Goal: Task Accomplishment & Management: Manage account settings

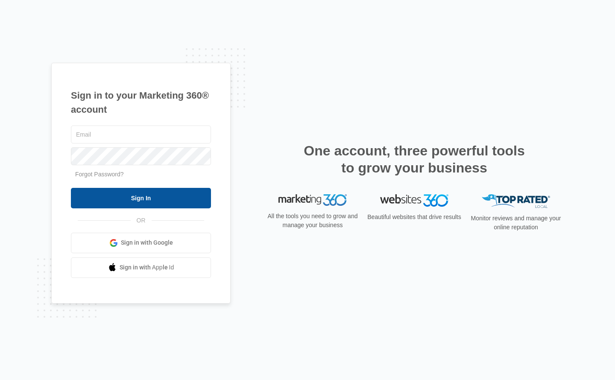
type input "[PERSON_NAME][EMAIL_ADDRESS][DOMAIN_NAME]"
click at [109, 194] on input "Sign In" at bounding box center [141, 198] width 140 height 20
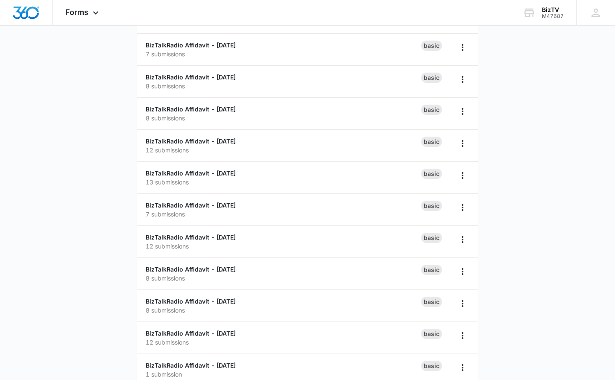
scroll to position [270, 0]
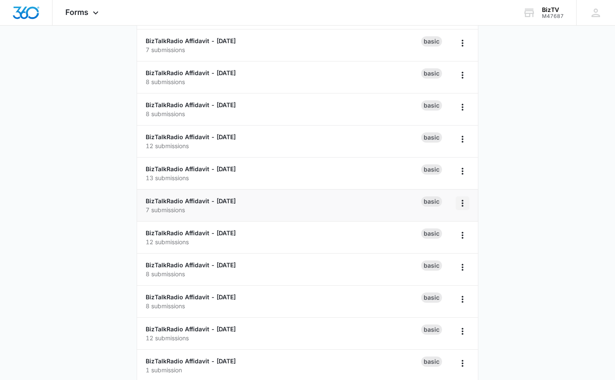
click at [462, 202] on icon "Overflow Menu" at bounding box center [462, 203] width 10 height 10
click at [422, 240] on div "Duplicate" at bounding box center [435, 240] width 26 height 6
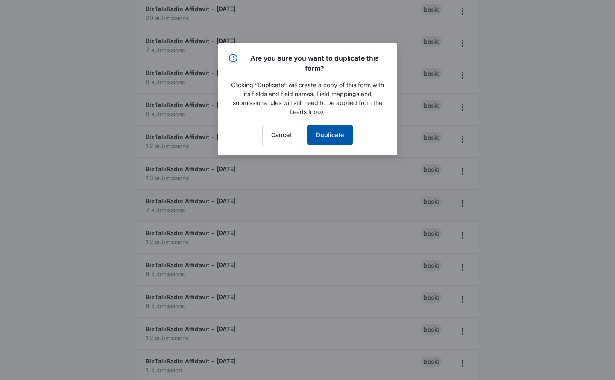
click at [321, 136] on button "Duplicate" at bounding box center [330, 135] width 46 height 20
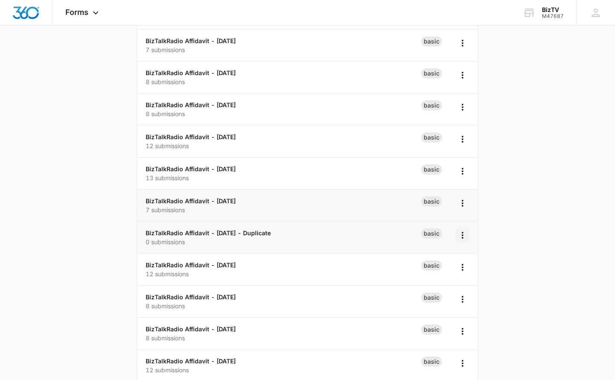
click at [465, 235] on icon "Overflow Menu" at bounding box center [462, 235] width 10 height 10
click at [435, 261] on div "Rename" at bounding box center [435, 259] width 26 height 6
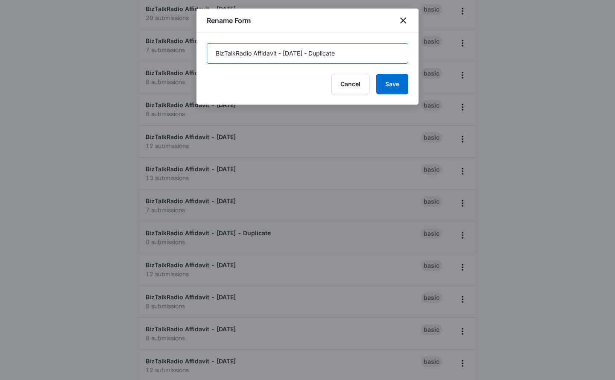
click at [287, 53] on input "BizTalkRadio Affidavit - [DATE] - Duplicate" at bounding box center [308, 53] width 202 height 20
type input "BizTalkRadio Affidavit - [DATE]"
click at [392, 83] on button "Save" at bounding box center [392, 84] width 32 height 20
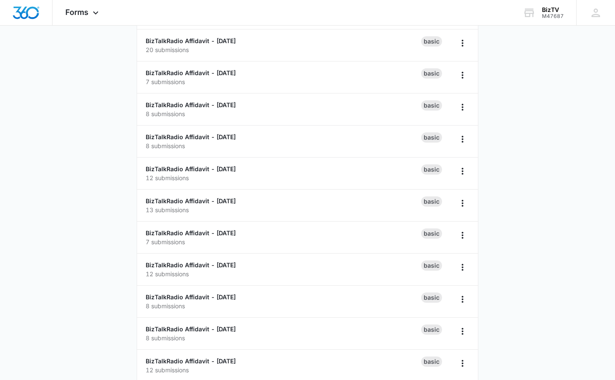
scroll to position [14, 0]
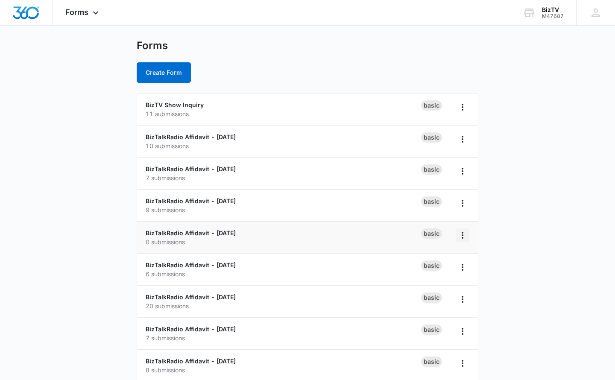
click at [462, 235] on icon "Overflow Menu" at bounding box center [463, 235] width 2 height 7
click at [221, 229] on link "BizTalkRadio Affidavit - [DATE]" at bounding box center [191, 232] width 90 height 7
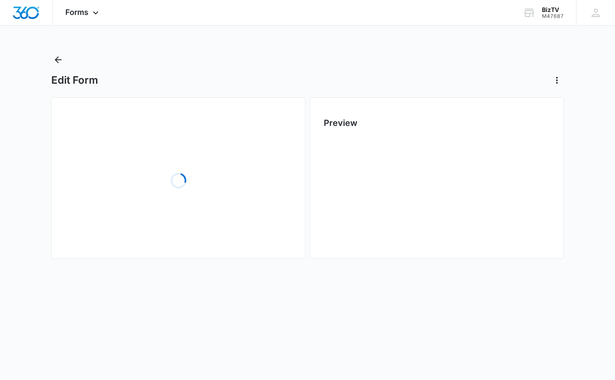
click at [219, 231] on div "Loading" at bounding box center [178, 181] width 226 height 128
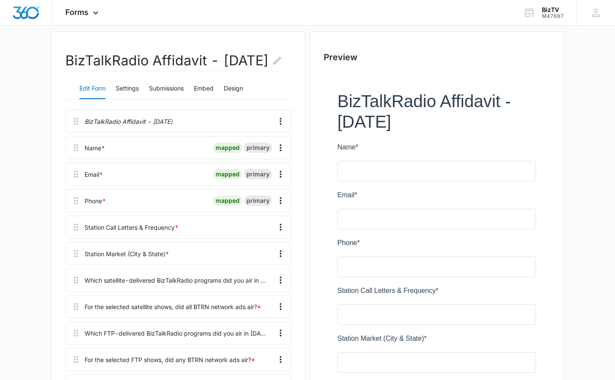
scroll to position [73, 0]
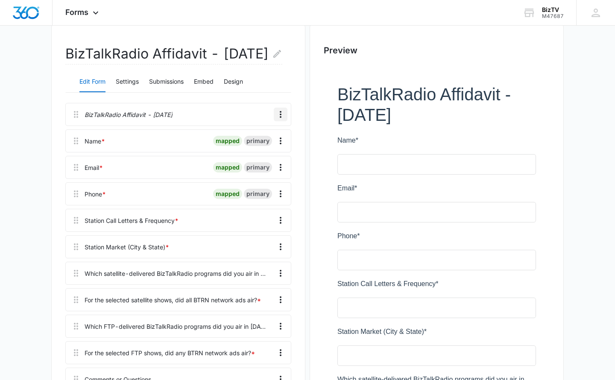
click at [281, 118] on icon "Overflow Menu" at bounding box center [281, 114] width 2 height 7
click at [257, 161] on div "Edit" at bounding box center [258, 159] width 18 height 6
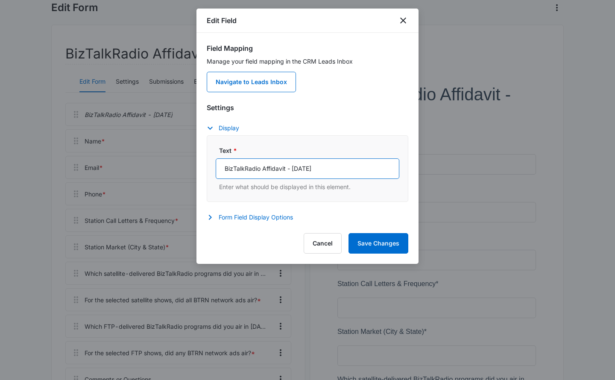
click at [298, 167] on input "BizTalkRadio Affidavit - [DATE]" at bounding box center [308, 168] width 184 height 20
type input "BizTalkRadio Affidavit - [DATE]"
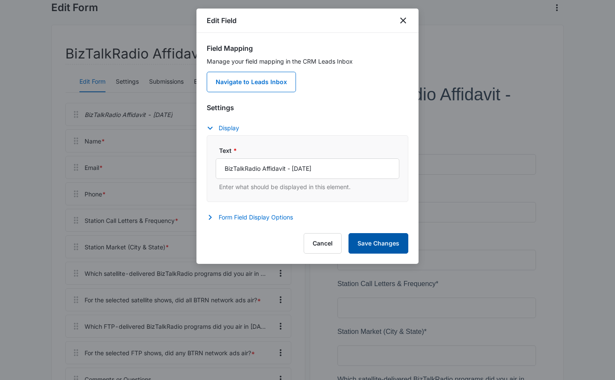
click at [374, 243] on button "Save Changes" at bounding box center [378, 243] width 60 height 20
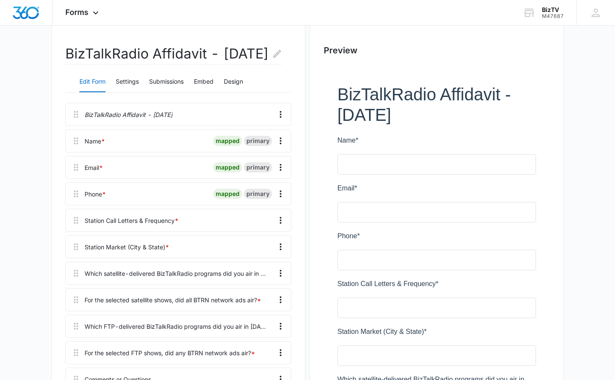
scroll to position [158, 0]
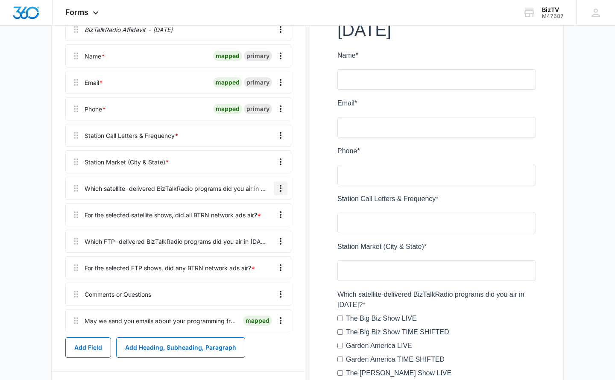
click at [281, 193] on icon "Overflow Menu" at bounding box center [280, 188] width 10 height 10
click at [252, 232] on div "Edit" at bounding box center [258, 233] width 18 height 6
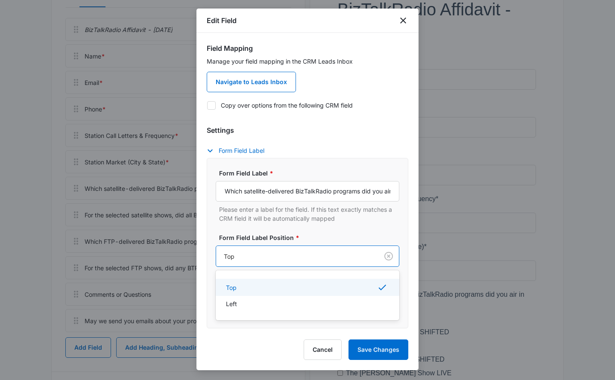
click at [347, 260] on div at bounding box center [295, 256] width 143 height 11
click at [329, 190] on input "Which satellite-delivered BizTalkRadio programs did you air in [DATE]?" at bounding box center [308, 191] width 184 height 20
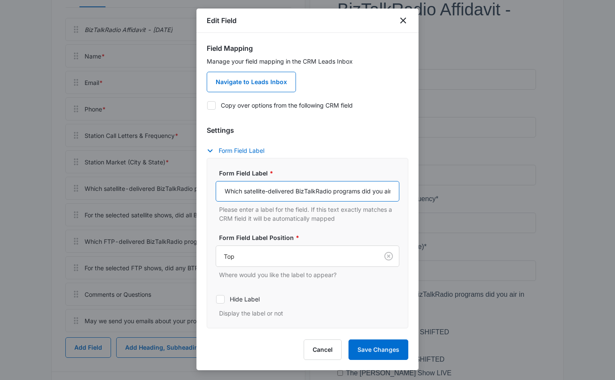
scroll to position [0, 41]
click at [363, 192] on input "Which satellite-delivered BizTalkRadio programs did you air in [DATE]?" at bounding box center [308, 191] width 184 height 20
type input "Which satellite-delivered BizTalkRadio programs did you air in [DATE]?"
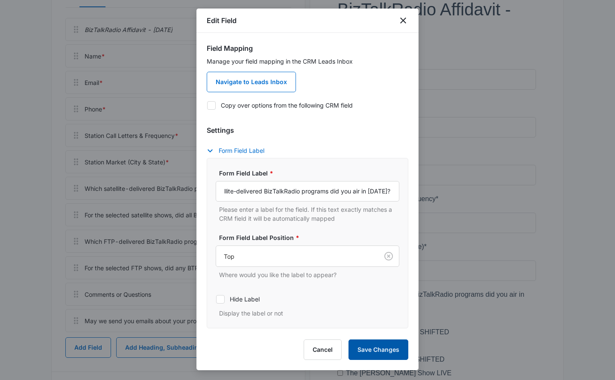
scroll to position [0, 0]
click at [374, 347] on button "Save Changes" at bounding box center [378, 349] width 60 height 20
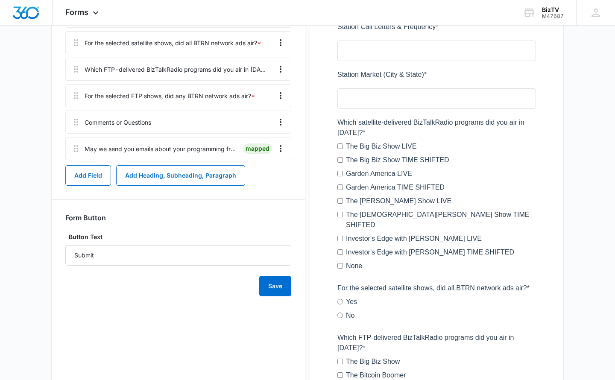
scroll to position [320, 0]
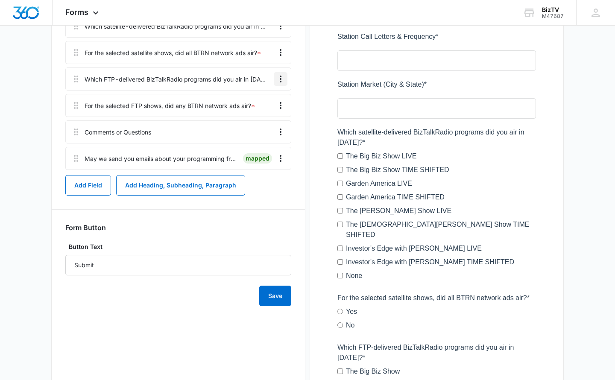
click at [281, 82] on icon "Overflow Menu" at bounding box center [281, 79] width 2 height 7
click at [257, 122] on div "Edit" at bounding box center [258, 123] width 18 height 6
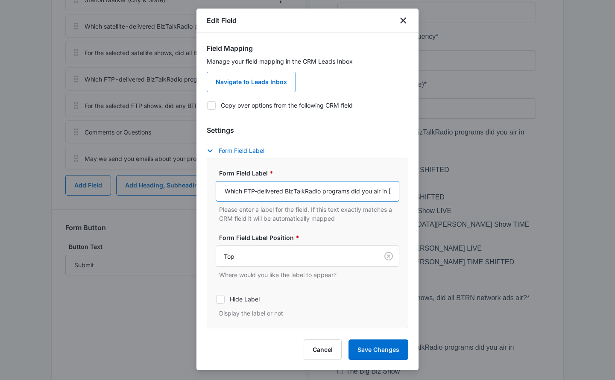
click at [307, 191] on input "Which FTP-delivered BizTalkRadio programs did you air in [DATE]?" at bounding box center [308, 191] width 184 height 20
click at [332, 191] on input "Which FTP-delivered BizTalkRadio programs did you air in [DATE]?" at bounding box center [308, 191] width 184 height 20
click at [364, 190] on input "Which FTP-delivered BizTalkRadio programs did you air in [DATE]?" at bounding box center [308, 191] width 184 height 20
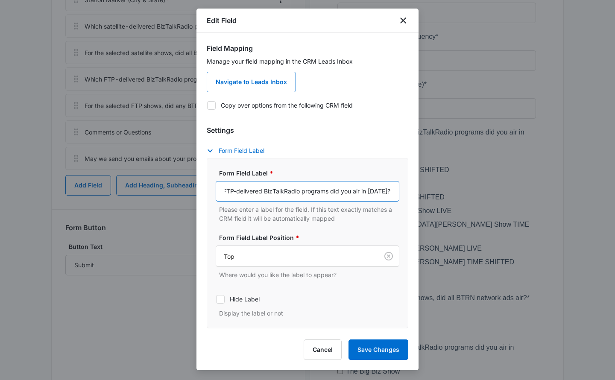
scroll to position [0, 39]
type input "Which FTP-delivered BizTalkRadio programs did you air in [DATE]?"
click at [369, 349] on button "Save Changes" at bounding box center [378, 349] width 60 height 20
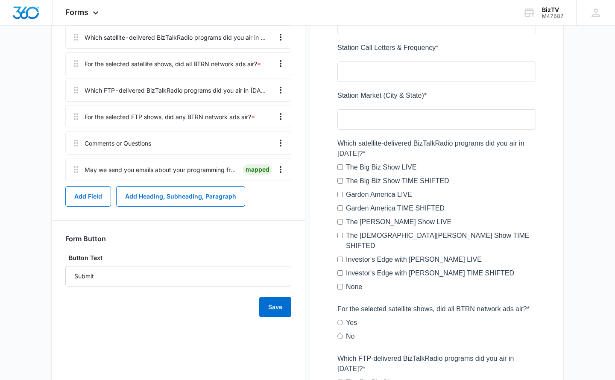
scroll to position [309, 0]
click at [275, 317] on button "Save" at bounding box center [275, 306] width 32 height 20
